Goal: Information Seeking & Learning: Learn about a topic

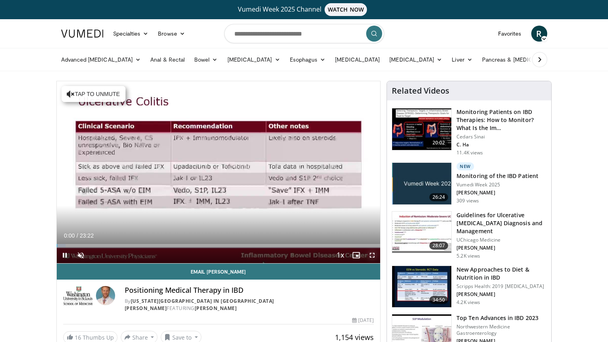
click at [368, 255] on span "Video Player" at bounding box center [372, 255] width 16 height 16
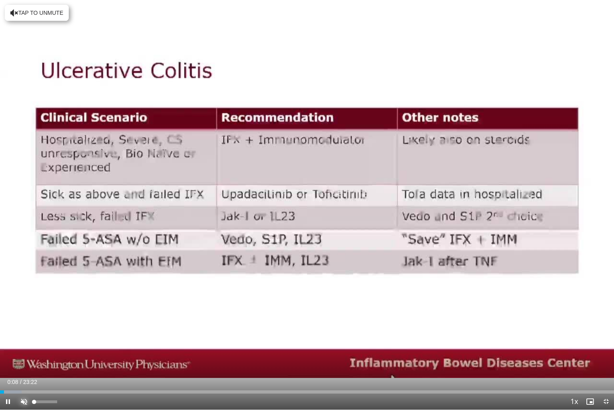
click at [24, 342] on span "Video Player" at bounding box center [24, 401] width 16 height 16
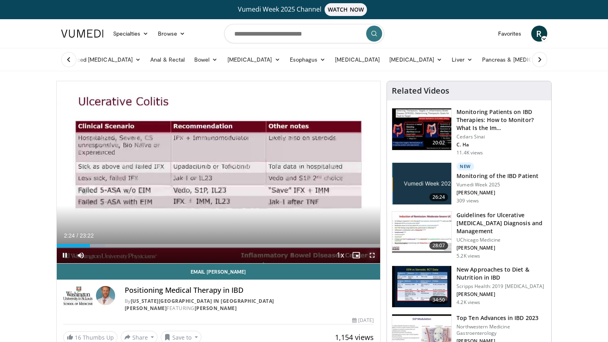
click at [373, 254] on span "Video Player" at bounding box center [372, 255] width 16 height 16
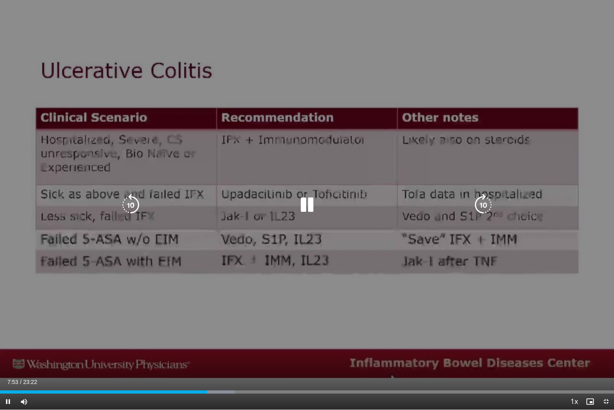
click at [310, 206] on icon "Video Player" at bounding box center [307, 205] width 22 height 22
click at [306, 206] on icon "Video Player" at bounding box center [307, 205] width 22 height 22
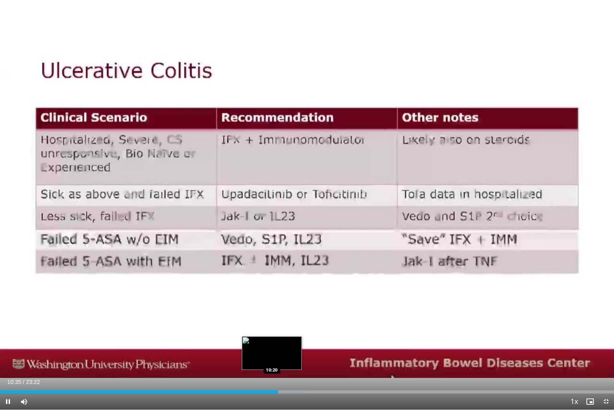
click at [272, 342] on div "Loaded : 49.93% 10:35 10:20" at bounding box center [307, 391] width 614 height 3
click at [275, 342] on div "Loaded : 49.93% 10:38 10:27" at bounding box center [307, 391] width 614 height 3
click at [274, 342] on div "Current Time 10:35 / Duration 23:22 Pause Skip Backward Skip Forward Mute 0% Lo…" at bounding box center [307, 401] width 614 height 16
click at [273, 342] on div "10:23" at bounding box center [136, 391] width 273 height 3
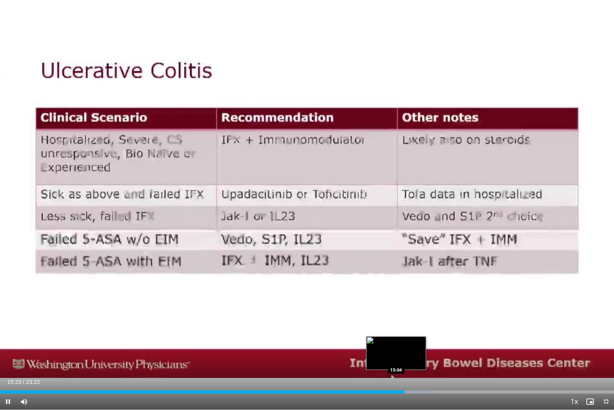
click at [395, 342] on div "Loaded : 70.61% 15:23 15:04" at bounding box center [307, 391] width 614 height 3
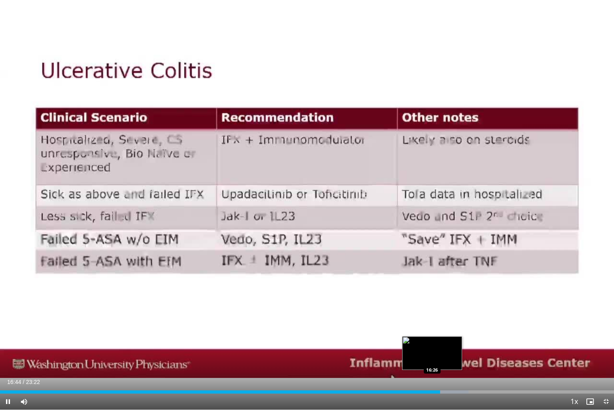
click at [432, 342] on div "16:44" at bounding box center [220, 391] width 440 height 3
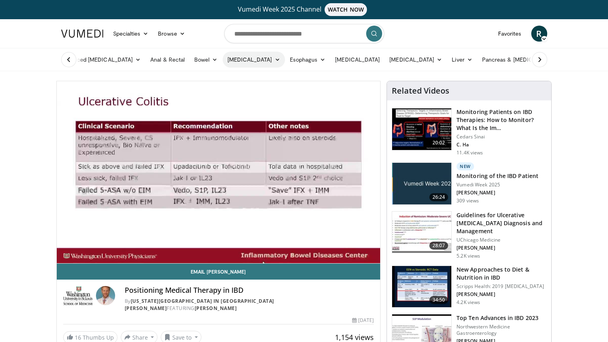
click at [239, 60] on link "[MEDICAL_DATA]" at bounding box center [254, 60] width 62 height 16
click at [240, 92] on link "Treatment" at bounding box center [270, 91] width 95 height 13
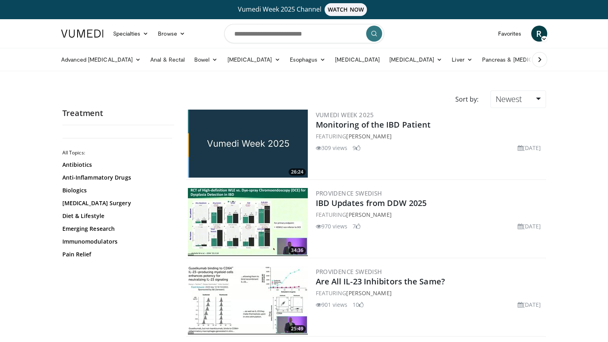
click at [266, 148] on img at bounding box center [248, 144] width 120 height 68
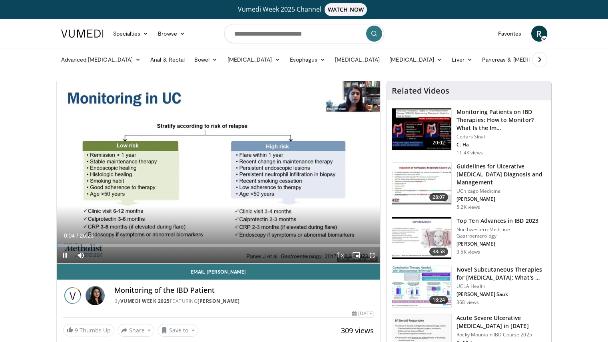
click at [373, 255] on span "Video Player" at bounding box center [372, 255] width 16 height 16
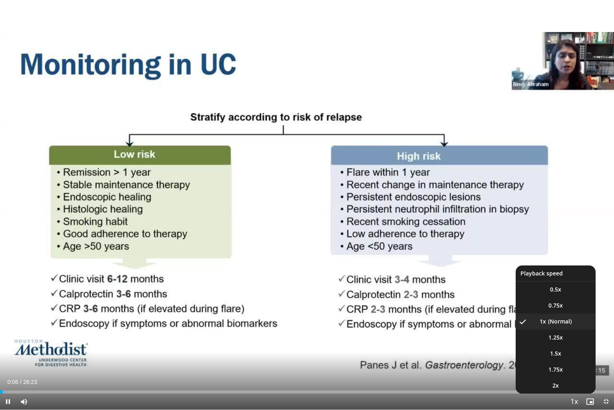
click at [572, 342] on span "Video Player" at bounding box center [574, 402] width 11 height 16
click at [558, 342] on span "1.5x" at bounding box center [555, 353] width 11 height 8
click at [570, 342] on span "Video Player" at bounding box center [574, 402] width 11 height 16
drag, startPoint x: 570, startPoint y: 399, endPoint x: 587, endPoint y: 320, distance: 81.1
click at [587, 320] on li "1x" at bounding box center [556, 321] width 80 height 16
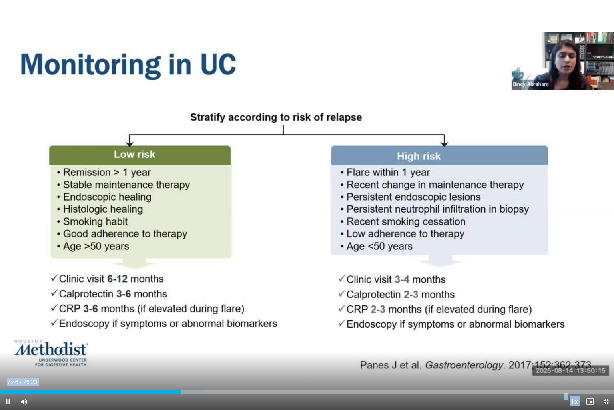
drag, startPoint x: 349, startPoint y: 396, endPoint x: 596, endPoint y: 409, distance: 247.5
click at [596, 342] on video-js "**********" at bounding box center [307, 205] width 614 height 410
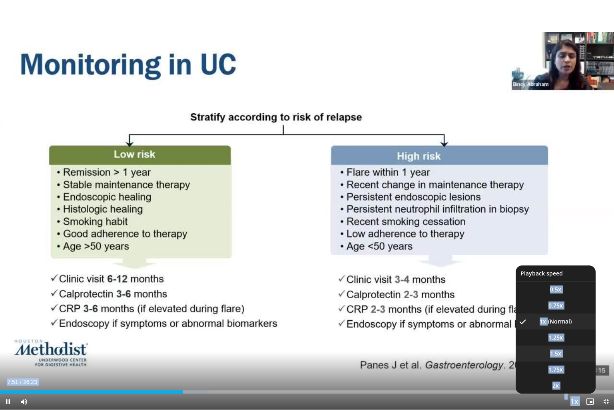
click at [562, 342] on li "1.5x" at bounding box center [556, 353] width 80 height 16
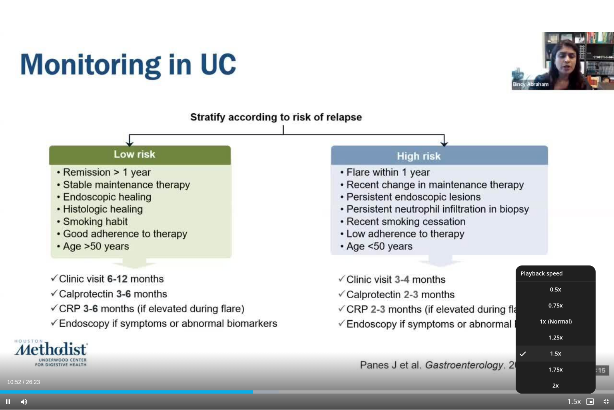
click at [576, 342] on span "Video Player" at bounding box center [574, 402] width 11 height 16
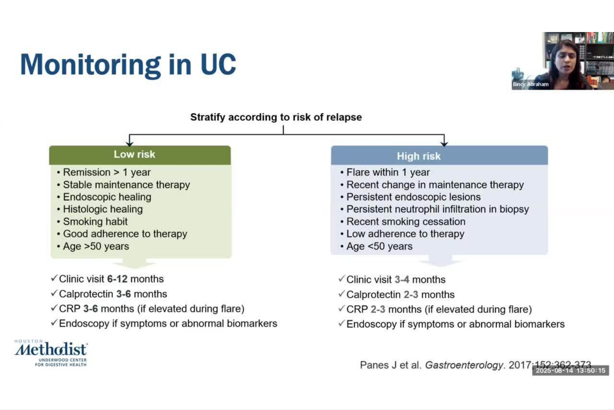
drag, startPoint x: 576, startPoint y: 399, endPoint x: 589, endPoint y: 332, distance: 68.3
click at [589, 332] on div "10 seconds Tap to unmute" at bounding box center [307, 204] width 614 height 409
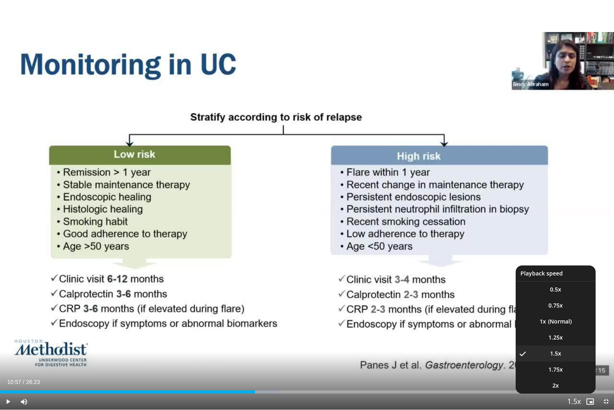
click at [579, 342] on span "Video Player" at bounding box center [574, 402] width 11 height 16
click at [555, 321] on li "1x" at bounding box center [556, 321] width 80 height 16
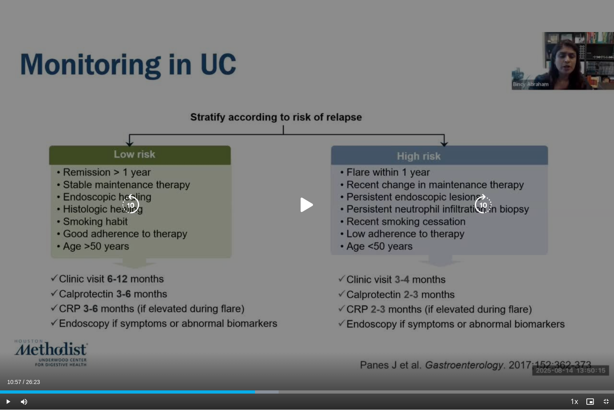
click at [290, 208] on div "Video Player" at bounding box center [307, 205] width 369 height 16
click at [304, 203] on icon "Video Player" at bounding box center [307, 205] width 22 height 22
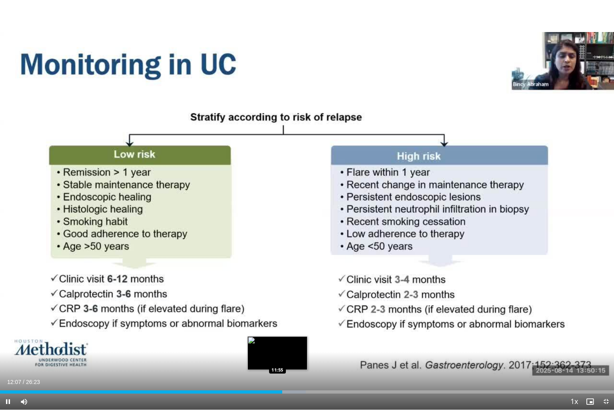
click at [277, 342] on div "12:07" at bounding box center [141, 391] width 282 height 3
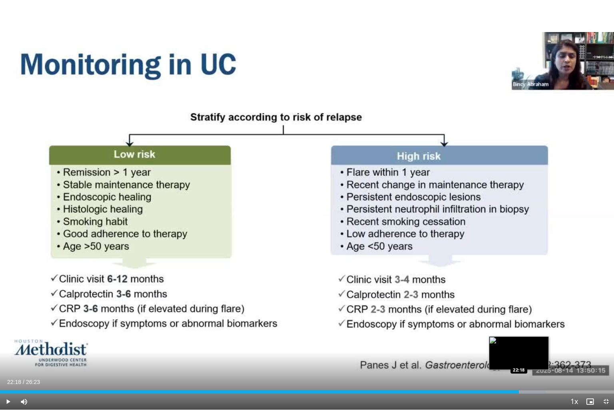
click at [519, 342] on div "22:18" at bounding box center [259, 391] width 519 height 3
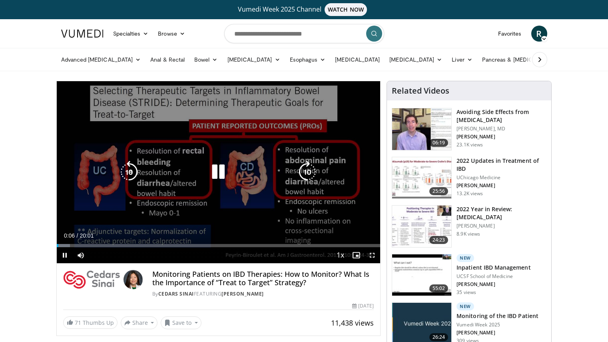
click at [216, 178] on icon "Video Player" at bounding box center [218, 172] width 22 height 22
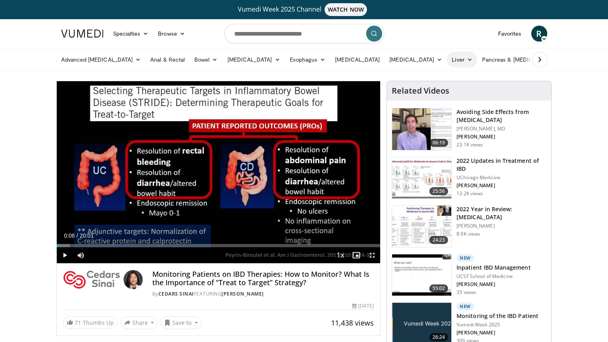
click at [447, 64] on link "Liver" at bounding box center [462, 60] width 30 height 16
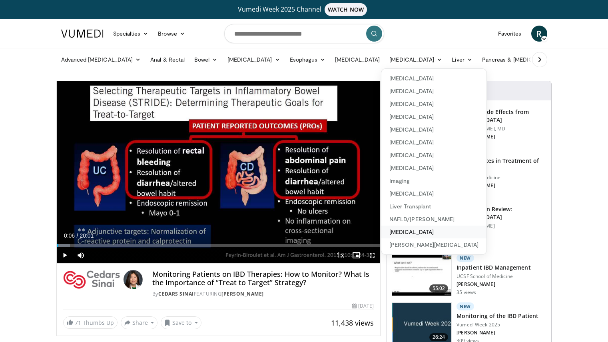
click at [417, 233] on link "[MEDICAL_DATA]" at bounding box center [434, 232] width 105 height 13
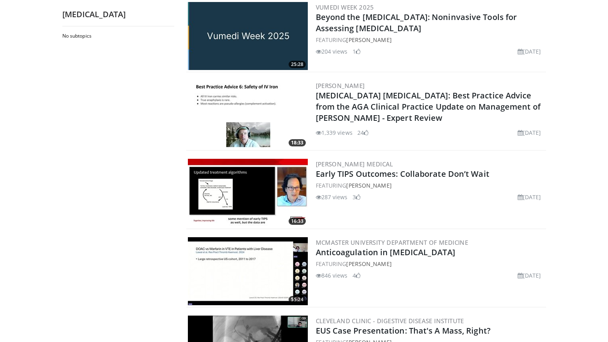
scroll to position [585, 0]
